Goal: Answer question/provide support: Share knowledge or assist other users

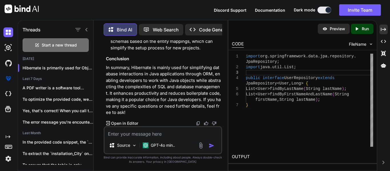
scroll to position [10079, 0]
click at [132, 133] on textarea at bounding box center [162, 132] width 117 height 10
paste textarea "[ { "id": 0, "organization": { "id": 0, "referenceId": "string", "ccbPersonId":…"
type textarea "[ { "id": 0, "organization": { "id": 0, "referenceId": "string", "ccbPersonId":…"
type textarea "x"
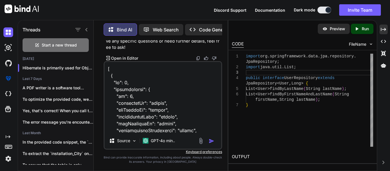
scroll to position [4361, 0]
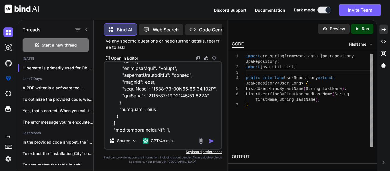
type textarea "[ { "id": 0, "organization": { "id": 0, "referenceId": "string", "ccbPersonId":…"
type textarea "x"
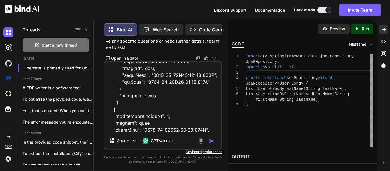
type textarea "[ { "id": 0, "organization": { "id": 0, "referenceId": "string", "ccbPersonId":…"
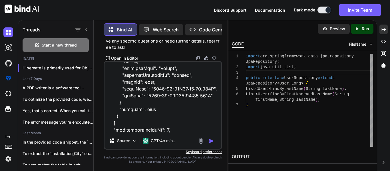
type textarea "x"
type textarea "[ { "id": 0, "organization": { "id": 0, "referenceId": "string", "ccbPersonId":…"
type textarea "x"
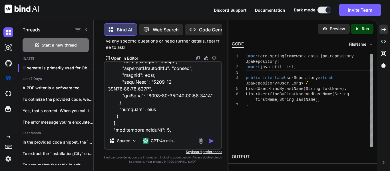
type textarea "[ { "id": 0, "organization": { "id": 0, "referenceId": "string", "ccbPersonId":…"
type textarea "x"
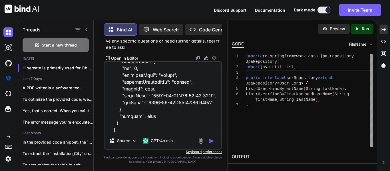
type textarea "[ { "id": 0, "organization": { "id": 0, "referenceId": "string", "ccbPersonId":…"
type textarea "x"
type textarea "[ { "id": 0, "organization": { "id": 0, "referenceId": "string", "ccbPersonId":…"
type textarea "x"
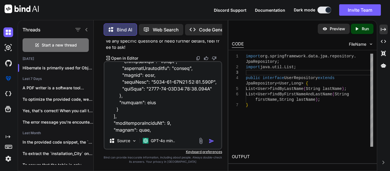
type textarea "[ { "id": 0, "organization": { "id": 0, "referenceId": "string", "ccbPersonId":…"
type textarea "x"
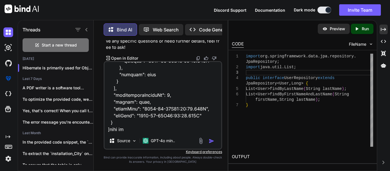
type textarea "[ { "id": 0, "organization": { "id": 0, "referenceId": "string", "ccbPersonId":…"
type textarea "x"
type textarea "[ { "id": 0, "organization": { "id": 0, "referenceId": "string", "ccbPersonId":…"
type textarea "x"
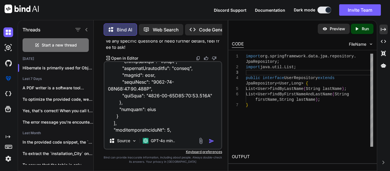
type textarea "[ { "id": 0, "organization": { "id": 0, "referenceId": "string", "ccbPersonId":…"
type textarea "x"
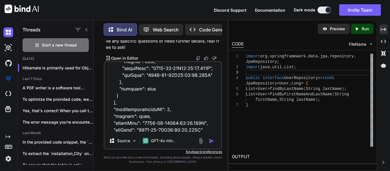
type textarea "[ { "id": 0, "organization": { "id": 0, "referenceId": "string", "ccbPersonId":…"
type textarea "x"
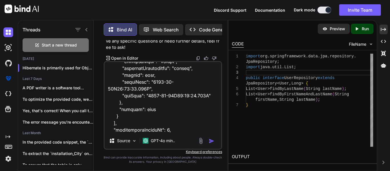
type textarea "[ { "id": 0, "organization": { "id": 0, "referenceId": "string", "ccbPersonId":…"
type textarea "x"
type textarea "[ { "id": 0, "organization": { "id": 0, "referenceId": "string", "ccbPersonId":…"
type textarea "x"
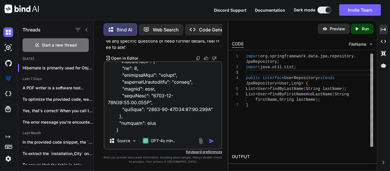
type textarea "[ { "id": 0, "organization": { "id": 0, "referenceId": "string", "ccbPersonId":…"
type textarea "x"
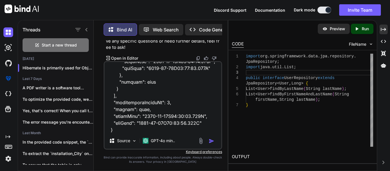
type textarea "[ { "id": 0, "organization": { "id": 0, "referenceId": "string", "ccbPersonId":…"
type textarea "x"
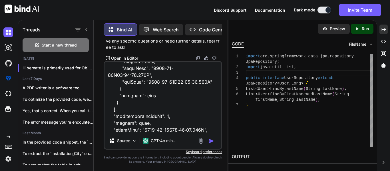
type textarea "[ { "id": 0, "organization": { "id": 0, "referenceId": "string", "ccbPersonId":…"
type textarea "x"
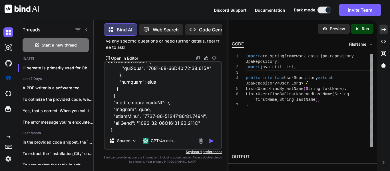
type textarea "[ { "id": 0, "organization": { "id": 0, "referenceId": "string", "ccbPersonId":…"
type textarea "x"
type textarea "[ { "id": 0, "organization": { "id": 0, "referenceId": "string", "ccbPersonId":…"
type textarea "x"
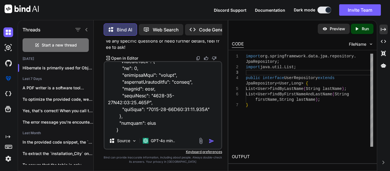
type textarea "[ { "id": 0, "organization": { "id": 0, "referenceId": "string", "ccbPersonId":…"
type textarea "x"
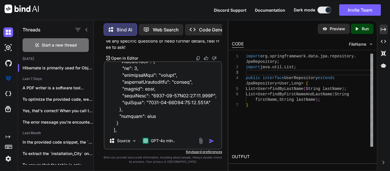
type textarea "[ { "id": 0, "organization": { "id": 0, "referenceId": "string", "ccbPersonId":…"
type textarea "x"
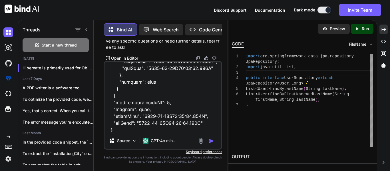
type textarea "[ { "id": 0, "organization": { "id": 0, "referenceId": "string", "ccbPersonId":…"
type textarea "x"
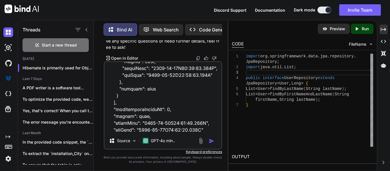
type textarea "[ { "id": 0, "organization": { "id": 0, "referenceId": "string", "ccbPersonId":…"
type textarea "x"
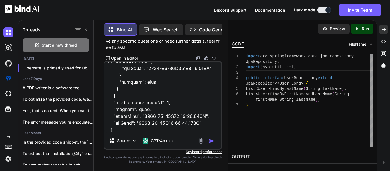
type textarea "[ { "id": 0, "organization": { "id": 0, "referenceId": "string", "ccbPersonId":…"
type textarea "x"
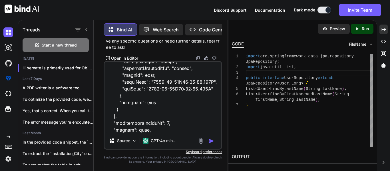
type textarea "[ { "id": 0, "organization": { "id": 0, "referenceId": "string", "ccbPersonId":…"
type textarea "x"
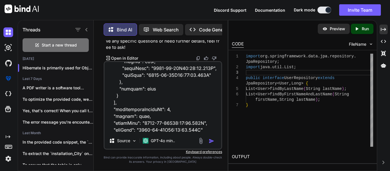
type textarea "[ { "id": 0, "organization": { "id": 0, "referenceId": "string", "ccbPersonId":…"
type textarea "x"
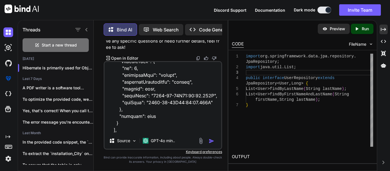
type textarea "[ { "id": 0, "organization": { "id": 0, "referenceId": "string", "ccbPersonId":…"
type textarea "x"
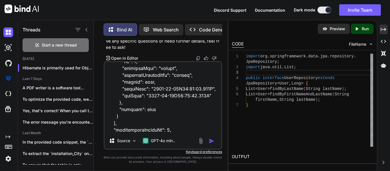
type textarea "[ { "id": 0, "organization": { "id": 0, "referenceId": "string", "ccbPersonId":…"
type textarea "x"
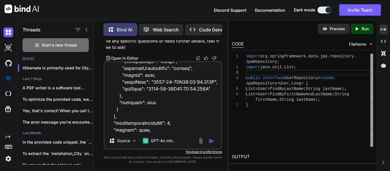
type textarea "[ { "id": 0, "organization": { "id": 0, "referenceId": "string", "ccbPersonId":…"
type textarea "x"
type textarea "[ { "id": 0, "organization": { "id": 0, "referenceId": "string", "ccbPersonId":…"
type textarea "x"
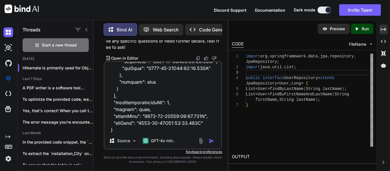
type textarea "[ { "id": 0, "organization": { "id": 0, "referenceId": "string", "ccbPersonId":…"
type textarea "x"
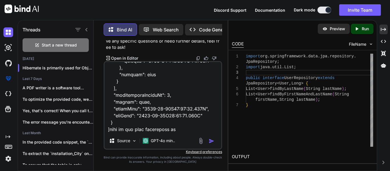
type textarea "[ { "id": 0, "organization": { "id": 0, "referenceId": "string", "ccbPersonId":…"
type textarea "x"
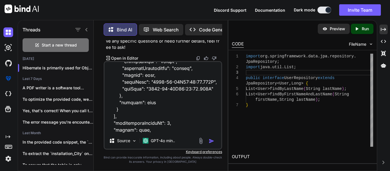
type textarea "[ { "id": 0, "organization": { "id": 0, "referenceId": "string", "ccbPersonId":…"
type textarea "x"
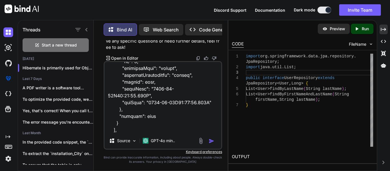
type textarea "[ { "id": 0, "organization": { "id": 0, "referenceId": "string", "ccbPersonId":…"
type textarea "x"
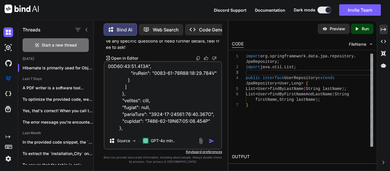
scroll to position [4362, 0]
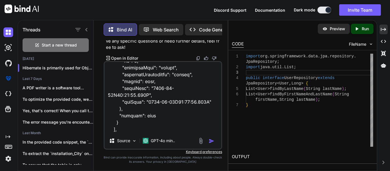
type textarea "[ { "id": 0, "organization": { "id": 0, "referenceId": "string", "ccbPersonId":…"
type textarea "x"
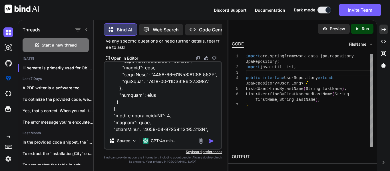
type textarea "[ { "id": 0, "organization": { "id": 0, "referenceId": "string", "ccbPersonId":…"
type textarea "x"
type textarea "[ { "id": 0, "organization": { "id": 0, "referenceId": "string", "ccbPersonId":…"
type textarea "x"
type textarea "[ { "id": 0, "organization": { "id": 0, "referenceId": "string", "ccbPersonId":…"
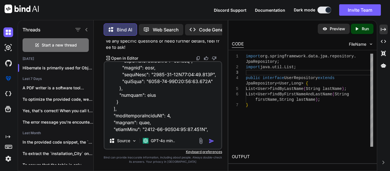
type textarea "x"
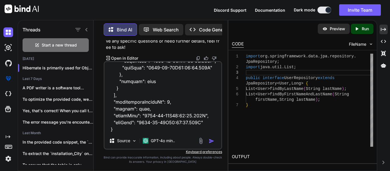
type textarea "[ { "id": 0, "organization": { "id": 0, "referenceId": "string", "ccbPersonId":…"
type textarea "x"
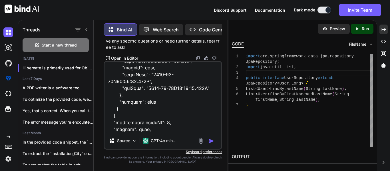
type textarea "[ { "id": 0, "organization": { "id": 0, "referenceId": "string", "ccbPersonId":…"
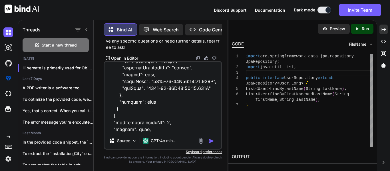
type textarea "x"
type textarea "[ { "id": 0, "organization": { "id": 0, "referenceId": "string", "ccbPersonId":…"
type textarea "x"
type textarea "[ { "id": 0, "organization": { "id": 0, "referenceId": "string", "ccbPersonId":…"
type textarea "x"
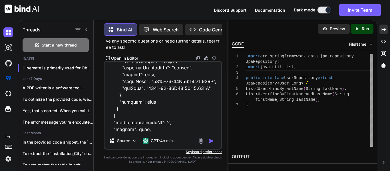
type textarea "[ { "id": 0, "organization": { "id": 0, "referenceId": "string", "ccbPersonId":…"
type textarea "x"
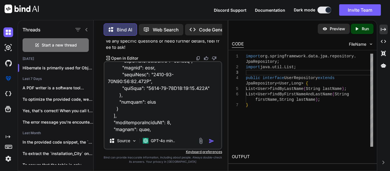
type textarea "[ { "id": 0, "organization": { "id": 0, "referenceId": "string", "ccbPersonId":…"
type textarea "x"
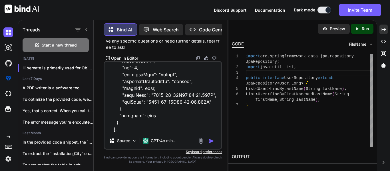
type textarea "[ { "id": 0, "organization": { "id": 0, "referenceId": "string", "ccbPersonId":…"
type textarea "x"
type textarea "[ { "id": 0, "organization": { "id": 0, "referenceId": "string", "ccbPersonId":…"
type textarea "x"
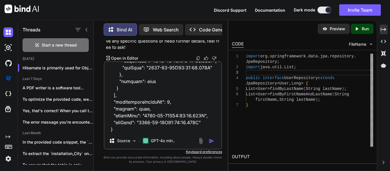
type textarea "[ { "id": 0, "organization": { "id": 0, "referenceId": "string", "ccbPersonId":…"
type textarea "x"
type textarea "[ { "id": 0, "organization": { "id": 0, "referenceId": "string", "ccbPersonId":…"
type textarea "x"
type textarea "[ { "id": 0, "organization": { "id": 0, "referenceId": "string", "ccbPersonId":…"
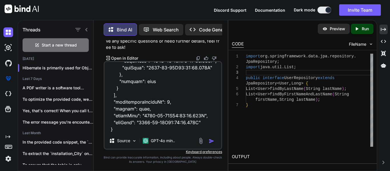
type textarea "x"
type textarea "[ { "id": 0, "organization": { "id": 0, "referenceId": "string", "ccbPersonId":…"
type textarea "x"
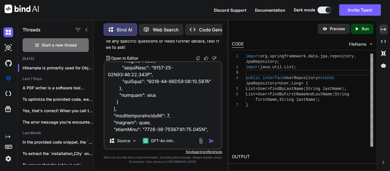
type textarea "[ { "id": 0, "organization": { "id": 0, "referenceId": "string", "ccbPersonId":…"
type textarea "x"
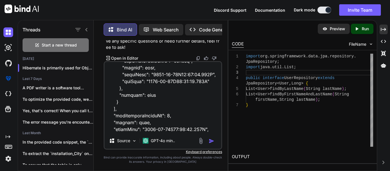
type textarea "[ { "id": 0, "organization": { "id": 0, "referenceId": "string", "ccbPersonId":…"
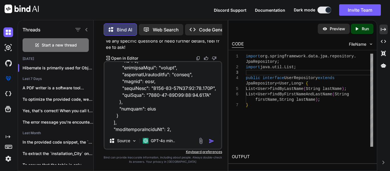
type textarea "x"
type textarea "[ { "id": 0, "organization": { "id": 0, "referenceId": "string", "ccbPersonId":…"
type textarea "x"
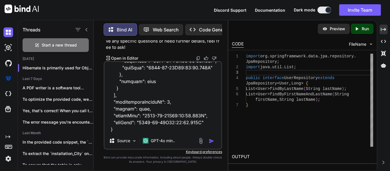
type textarea "[ { "id": 0, "organization": { "id": 0, "referenceId": "string", "ccbPersonId":…"
type textarea "x"
type textarea "[ { "id": 0, "organization": { "id": 0, "referenceId": "string", "ccbPersonId":…"
type textarea "x"
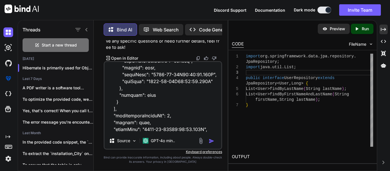
type textarea "[ { "id": 0, "organization": { "id": 0, "referenceId": "string", "ccbPersonId":…"
type textarea "x"
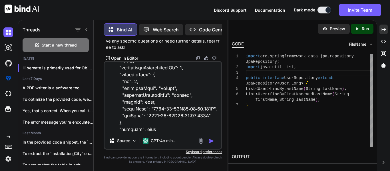
type textarea "[ { "id": 0, "organization": { "id": 0, "referenceId": "string", "ccbPersonId":…"
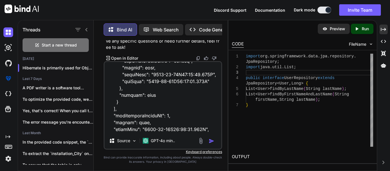
type textarea "x"
type textarea "[ { "id": 0, "organization": { "id": 0, "referenceId": "string", "ccbPersonId":…"
type textarea "x"
paste textarea "contactDetails"
type textarea "[ { "id": 0, "organization": { "id": 0, "referenceId": "string", "ccbPersonId":…"
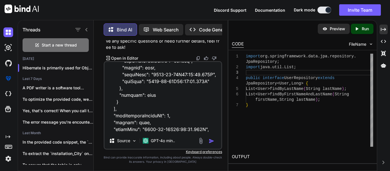
type textarea "x"
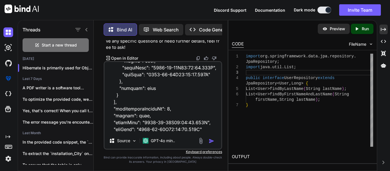
scroll to position [4368, 0]
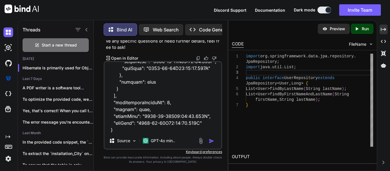
type textarea "[ { "id": 0, "organization": { "id": 0, "referenceId": "string", "ccbPersonId":…"
type textarea "x"
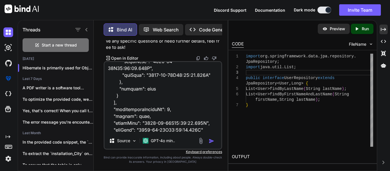
paste textarea "addressDetails"
type textarea "[ { "id": 0, "organization": { "id": 0, "referenceId": "string", "ccbPersonId":…"
type textarea "x"
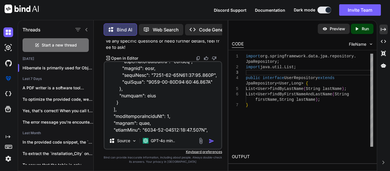
click at [326, 21] on div "Preview Created with Pixso. Run" at bounding box center [302, 28] width 148 height 17
drag, startPoint x: 174, startPoint y: 131, endPoint x: 110, endPoint y: 123, distance: 64.2
click at [110, 123] on textarea at bounding box center [162, 97] width 117 height 71
type textarea "[ { "id": 0, "organization": { "id": 0, "referenceId": "string", "ccbPersonId":…"
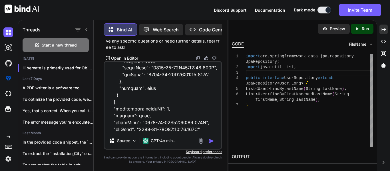
type textarea "x"
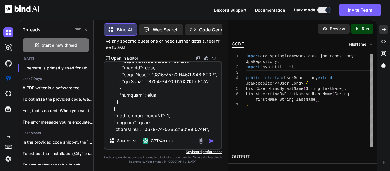
type textarea "[ { "id": 0, "organization": { "id": 0, "referenceId": "string", "ccbPersonId":…"
type textarea "x"
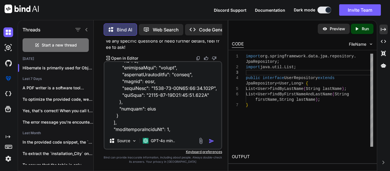
type textarea "[ { "id": 0, "organization": { "id": 0, "referenceId": "string", "ccbPersonId":…"
type textarea "x"
type textarea "[ { "id": 0, "organization": { "id": 0, "referenceId": "string", "ccbPersonId":…"
type textarea "x"
type textarea "[ { "id": 0, "organization": { "id": 0, "referenceId": "string", "ccbPersonId":…"
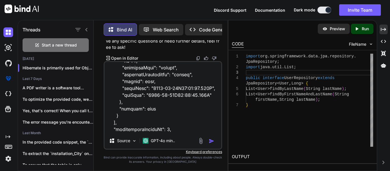
type textarea "x"
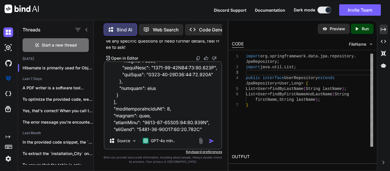
type textarea "[ { "id": 0, "organization": { "id": 0, "referenceId": "string", "ccbPersonId":…"
type textarea "x"
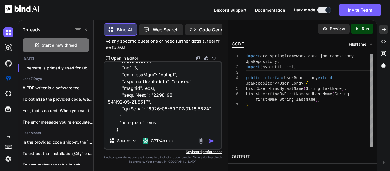
type textarea "[ { "id": 0, "organization": { "id": 0, "referenceId": "string", "ccbPersonId":…"
type textarea "x"
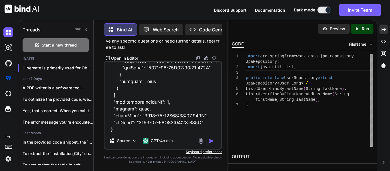
type textarea "[ { "id": 0, "organization": { "id": 0, "referenceId": "string", "ccbPersonId":…"
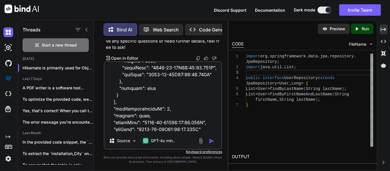
type textarea "x"
type textarea "[ { "id": 0, "organization": { "id": 0, "referenceId": "string", "ccbPersonId":…"
type textarea "x"
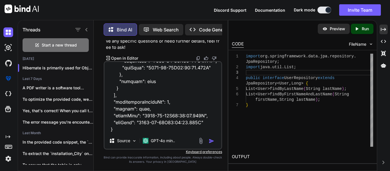
type textarea "[ { "id": 0, "organization": { "id": 0, "referenceId": "string", "ccbPersonId":…"
type textarea "x"
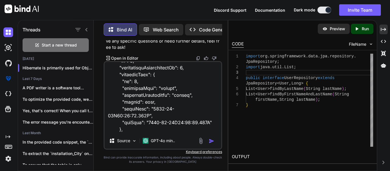
type textarea "[ { "id": 0, "organization": { "id": 0, "referenceId": "string", "ccbPersonId":…"
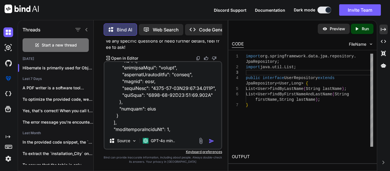
type textarea "x"
type textarea "[ { "id": 0, "organization": { "id": 0, "referenceId": "string", "ccbPersonId":…"
type textarea "x"
type textarea "[ { "id": 0, "organization": { "id": 0, "referenceId": "string", "ccbPersonId":…"
type textarea "x"
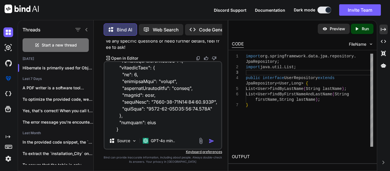
type textarea "[ { "id": 0, "organization": { "id": 0, "referenceId": "string", "ccbPersonId":…"
type textarea "x"
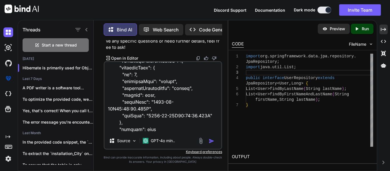
type textarea "[ { "id": 0, "organization": { "id": 0, "referenceId": "string", "ccbPersonId":…"
type textarea "x"
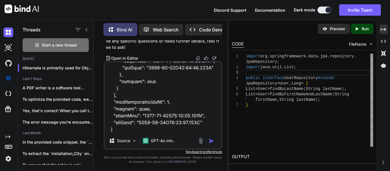
type textarea "[ { "id": 0, "organization": { "id": 0, "referenceId": "string", "ccbPersonId":…"
type textarea "x"
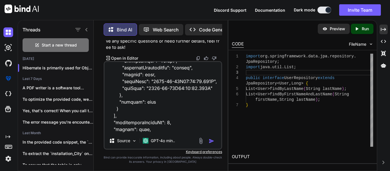
type textarea "[ { "id": 0, "organization": { "id": 0, "referenceId": "string", "ccbPersonId":…"
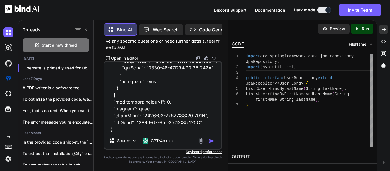
type textarea "x"
type textarea "[ { "id": 0, "organization": { "id": 0, "referenceId": "string", "ccbPersonId":…"
type textarea "x"
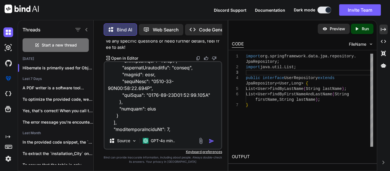
type textarea "[ { "id": 0, "organization": { "id": 0, "referenceId": "string", "ccbPersonId":…"
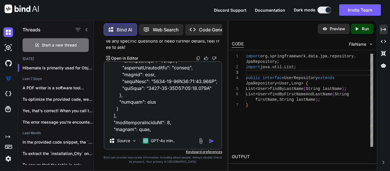
type textarea "x"
type textarea "[ { "id": 0, "organization": { "id": 0, "referenceId": "string", "ccbPersonId":…"
type textarea "x"
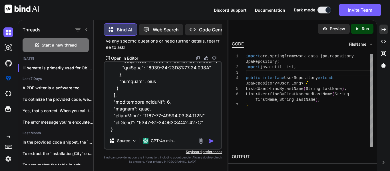
type textarea "[ { "id": 0, "organization": { "id": 0, "referenceId": "string", "ccbPersonId":…"
type textarea "x"
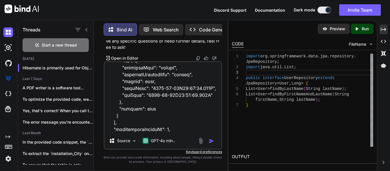
type textarea "[ { "id": 0, "organization": { "id": 0, "referenceId": "string", "ccbPersonId":…"
type textarea "x"
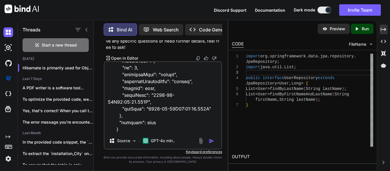
type textarea "[ { "id": 0, "organization": { "id": 0, "referenceId": "string", "ccbPersonId":…"
type textarea "x"
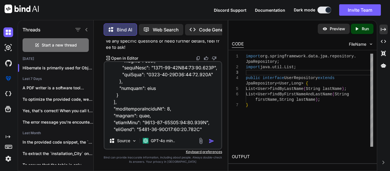
type textarea "[ { "id": 0, "organization": { "id": 0, "referenceId": "string", "ccbPersonId":…"
type textarea "x"
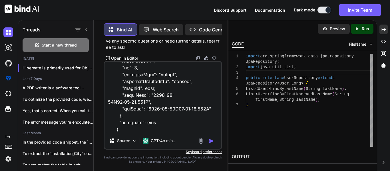
type textarea "[ { "id": 0, "organization": { "id": 0, "referenceId": "string", "ccbPersonId":…"
type textarea "x"
type textarea "[ { "id": 0, "organization": { "id": 0, "referenceId": "string", "ccbPersonId":…"
type textarea "x"
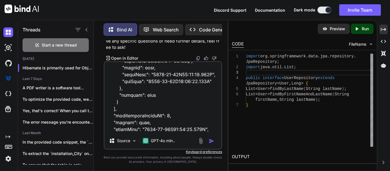
type textarea "[ { "id": 0, "organization": { "id": 0, "referenceId": "string", "ccbPersonId":…"
type textarea "x"
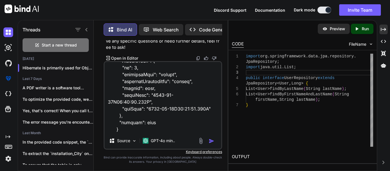
type textarea "[ { "id": 0, "organization": { "id": 0, "referenceId": "string", "ccbPersonId":…"
type textarea "x"
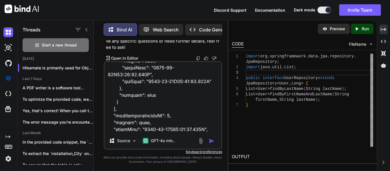
type textarea "[ { "id": 0, "organization": { "id": 0, "referenceId": "string", "ccbPersonId":…"
type textarea "x"
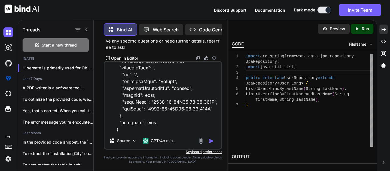
type textarea "[ { "id": 0, "organization": { "id": 0, "referenceId": "string", "ccbPersonId":…"
type textarea "x"
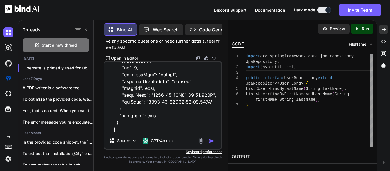
type textarea "[ { "id": 0, "organization": { "id": 0, "referenceId": "string", "ccbPersonId":…"
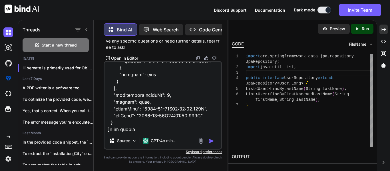
type textarea "x"
type textarea "[ { "id": 0, "organization": { "id": 0, "referenceId": "string", "ccbPersonId":…"
type textarea "x"
type textarea "[ { "id": 0, "organization": { "id": 0, "referenceId": "string", "ccbPersonId":…"
type textarea "x"
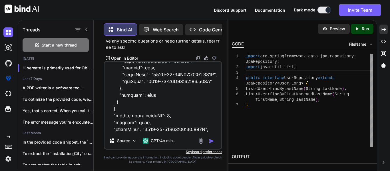
type textarea "[ { "id": 0, "organization": { "id": 0, "referenceId": "string", "ccbPersonId":…"
type textarea "x"
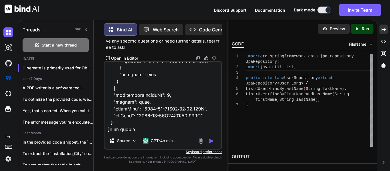
type textarea "[ { "id": 0, "organization": { "id": 0, "referenceId": "string", "ccbPersonId":…"
type textarea "x"
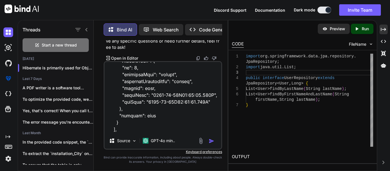
type textarea "[ { "id": 0, "organization": { "id": 0, "referenceId": "string", "ccbPersonId":…"
type textarea "x"
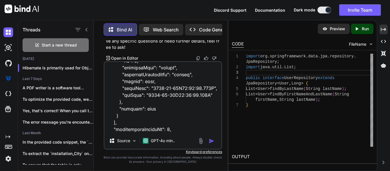
type textarea "[ { "id": 0, "organization": { "id": 0, "referenceId": "string", "ccbPersonId":…"
type textarea "x"
type textarea "[ { "id": 0, "organization": { "id": 0, "referenceId": "string", "ccbPersonId":…"
type textarea "x"
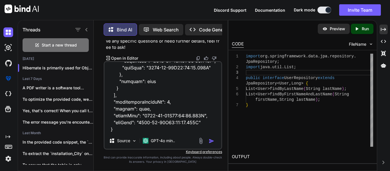
type textarea "[ { "id": 0, "organization": { "id": 0, "referenceId": "string", "ccbPersonId":…"
type textarea "x"
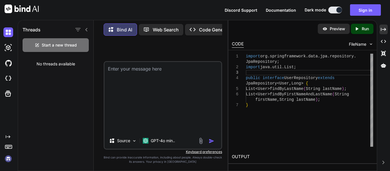
scroll to position [0, 0]
drag, startPoint x: 189, startPoint y: 131, endPoint x: 109, endPoint y: 65, distance: 103.3
click at [109, 65] on textarea at bounding box center [162, 97] width 117 height 71
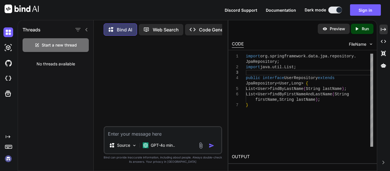
click at [46, 64] on div "No threads available" at bounding box center [55, 63] width 75 height 15
click at [118, 133] on textarea at bounding box center [162, 132] width 117 height 10
paste textarea "addressDetails"
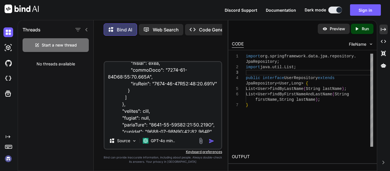
scroll to position [4375, 0]
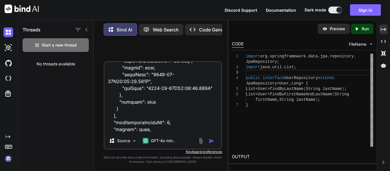
click at [359, 11] on button "Sign in" at bounding box center [365, 9] width 31 height 11
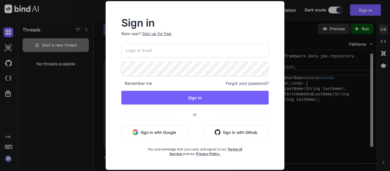
click at [165, 44] on input "email" at bounding box center [194, 50] width 147 height 14
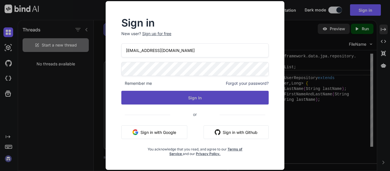
click at [168, 101] on button "Sign In" at bounding box center [194, 98] width 147 height 14
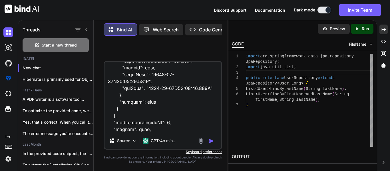
click at [211, 141] on img "button" at bounding box center [211, 141] width 6 height 6
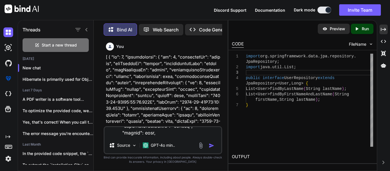
scroll to position [0, 0]
click at [64, 46] on div "Start a new thread" at bounding box center [56, 45] width 66 height 14
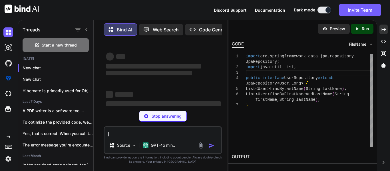
click at [128, 132] on textarea at bounding box center [162, 132] width 117 height 10
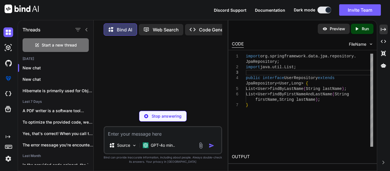
paste textarea "[ { "id": 0, "organization": { "id": 0, "referenceId": "string", "ccbPersonId":…"
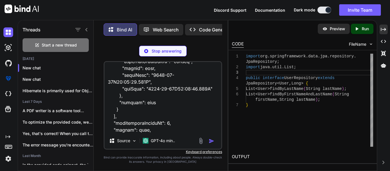
click at [160, 48] on div "Stop answering" at bounding box center [163, 51] width 48 height 11
click at [212, 142] on img "button" at bounding box center [211, 141] width 6 height 6
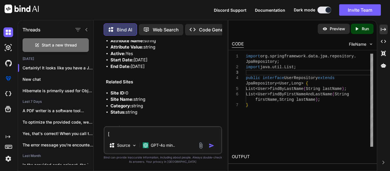
scroll to position [2221, 0]
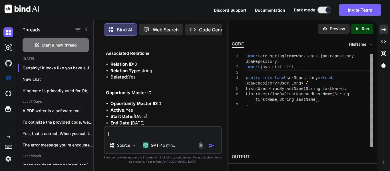
drag, startPoint x: 137, startPoint y: 112, endPoint x: 106, endPoint y: 92, distance: 36.5
click at [106, 129] on p "This structured format organizes the information into clear sections, making it…" at bounding box center [163, 142] width 115 height 26
copy p "This structured format organizes the information into clear sections, making it…"
click at [118, 131] on textarea at bounding box center [162, 132] width 117 height 10
paste textarea "This structured format organizes the information into clear sections, making it…"
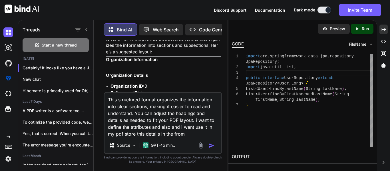
scroll to position [1438, 0]
click at [210, 146] on img "button" at bounding box center [211, 146] width 6 height 6
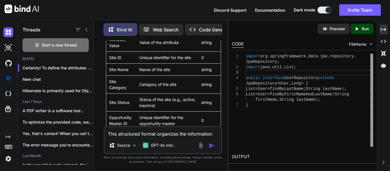
scroll to position [3298, 0]
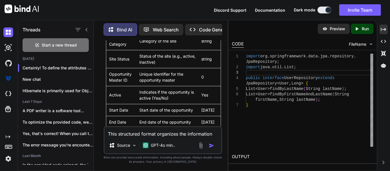
click at [133, 139] on div "This structured format organizes the information into clear sections, making it…" at bounding box center [163, 140] width 118 height 28
click at [121, 132] on textarea "This structured format organizes the information into clear sections, making it…" at bounding box center [162, 132] width 117 height 10
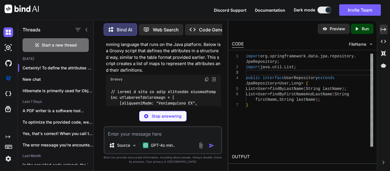
scroll to position [3467, 0]
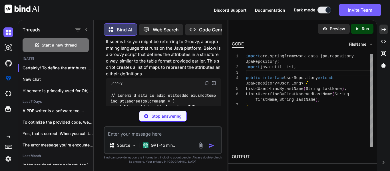
click at [212, 80] on img at bounding box center [213, 82] width 5 height 5
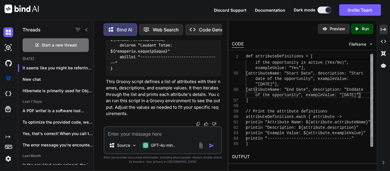
scroll to position [0, 0]
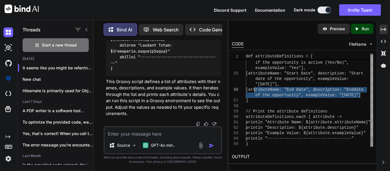
drag, startPoint x: 363, startPoint y: 96, endPoint x: 254, endPoint y: 89, distance: 108.9
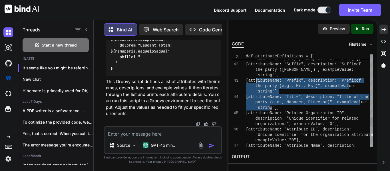
drag, startPoint x: 271, startPoint y: 108, endPoint x: 256, endPoint y: 79, distance: 32.0
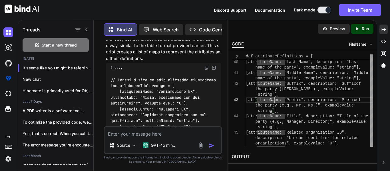
scroll to position [3482, 0]
click at [138, 131] on textarea at bounding box center [162, 132] width 117 height 10
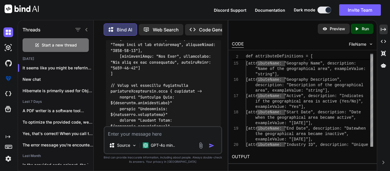
scroll to position [4525, 0]
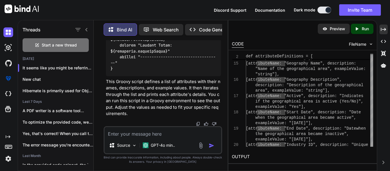
click at [121, 128] on textarea at bounding box center [162, 132] width 117 height 10
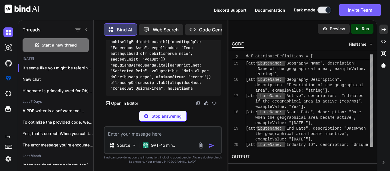
scroll to position [4973, 0]
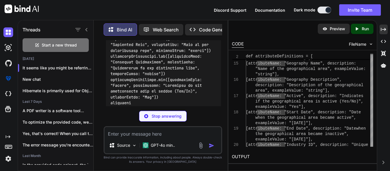
click at [119, 131] on textarea at bounding box center [162, 132] width 117 height 10
drag, startPoint x: 146, startPoint y: 122, endPoint x: 150, endPoint y: 117, distance: 5.5
click at [150, 117] on div "You Bind AI Certainly! It looks like you have a JSON structure that contains de…" at bounding box center [163, 105] width 118 height 130
click at [150, 117] on div "Stop answering" at bounding box center [163, 116] width 48 height 11
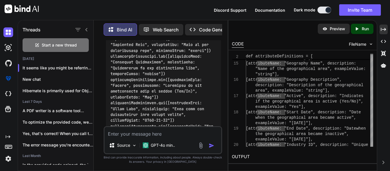
click at [128, 134] on textarea at bounding box center [162, 132] width 117 height 10
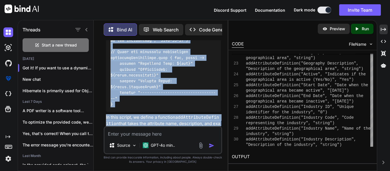
scroll to position [6084, 0]
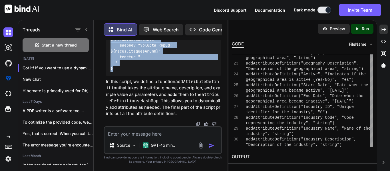
drag, startPoint x: 109, startPoint y: 55, endPoint x: 150, endPoint y: 69, distance: 43.5
copy code "definitions def attributeDefinitions = [:] // Function to add an attribute defi…"
